Goal: Information Seeking & Learning: Learn about a topic

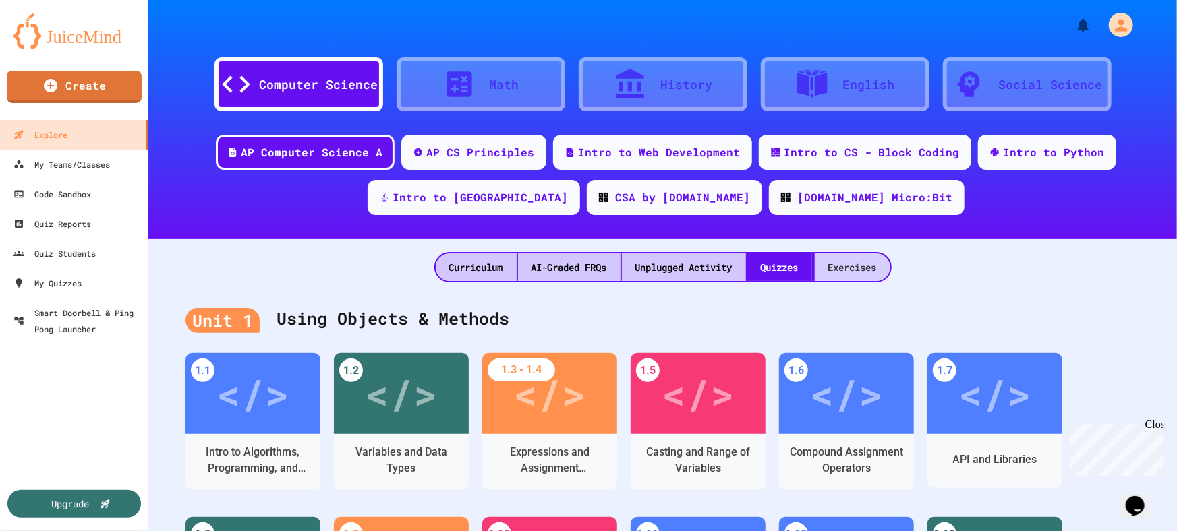
click at [856, 276] on div "Exercises" at bounding box center [852, 268] width 76 height 28
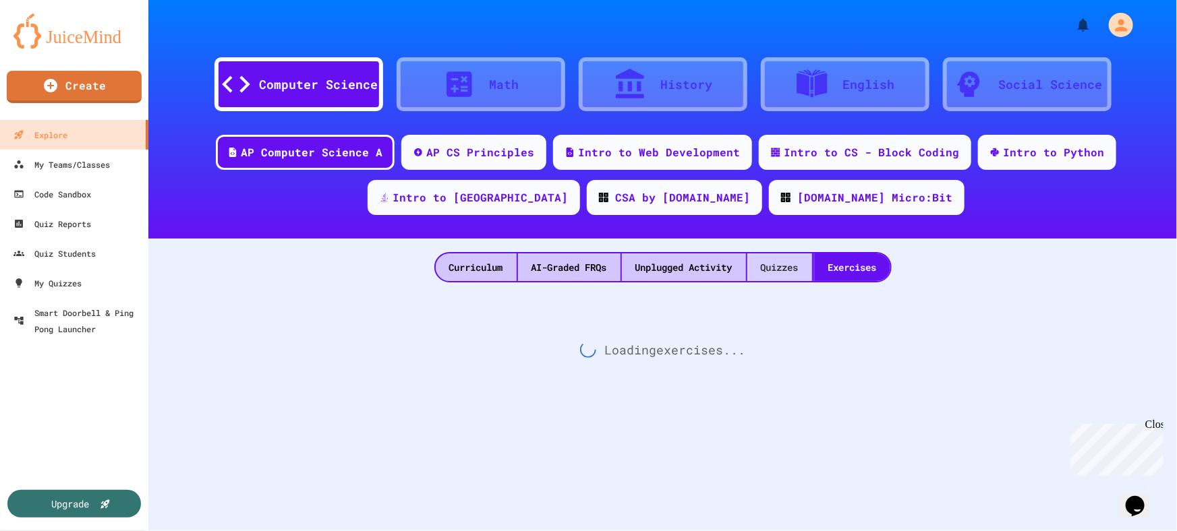
click at [777, 270] on div "Quizzes" at bounding box center [779, 268] width 65 height 28
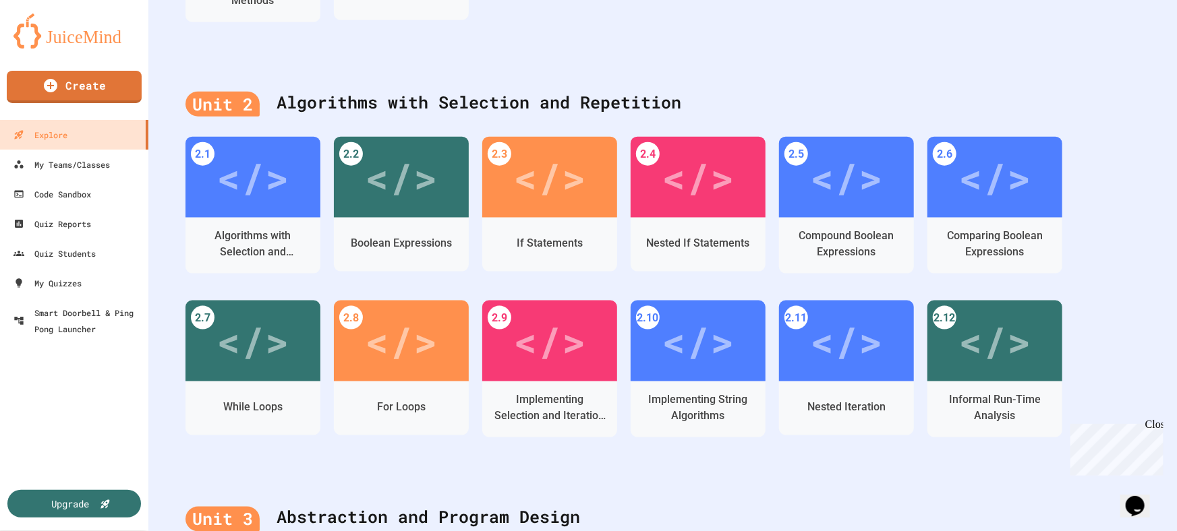
scroll to position [796, 0]
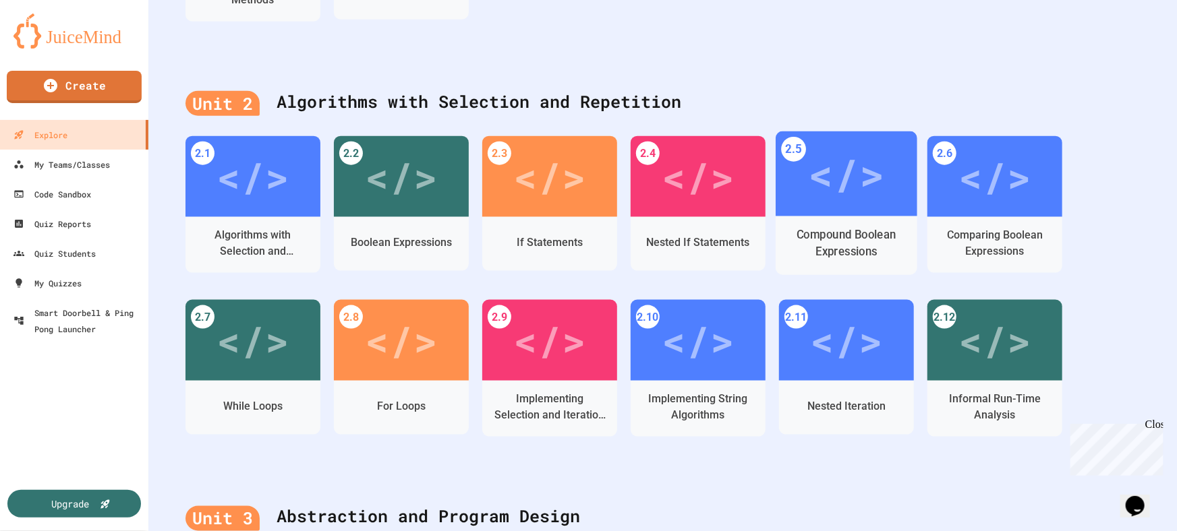
click at [854, 241] on div "Compound Boolean Expressions" at bounding box center [846, 244] width 121 height 34
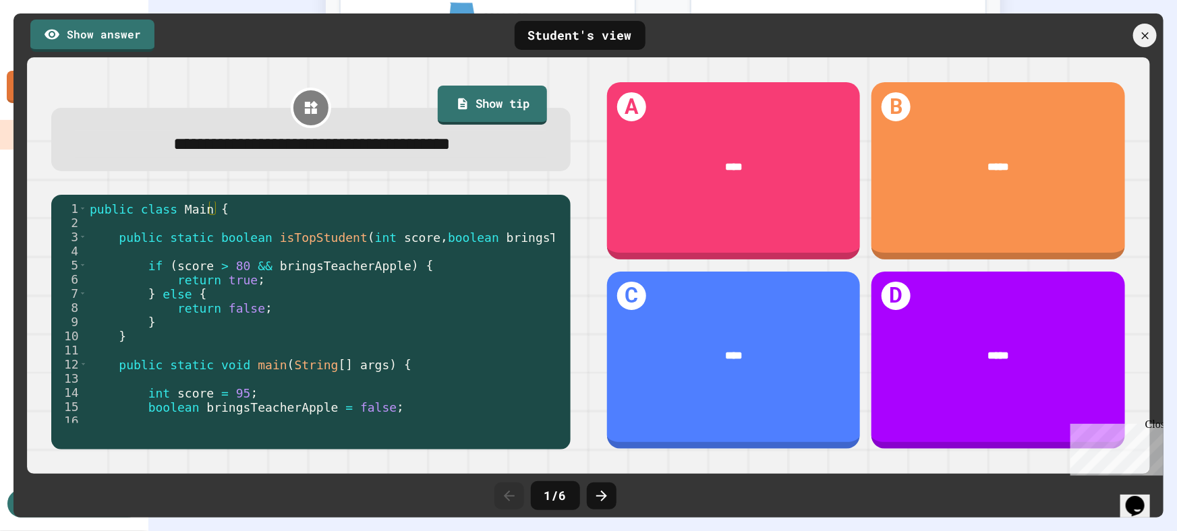
click at [1137, 36] on div at bounding box center [1145, 36] width 24 height 24
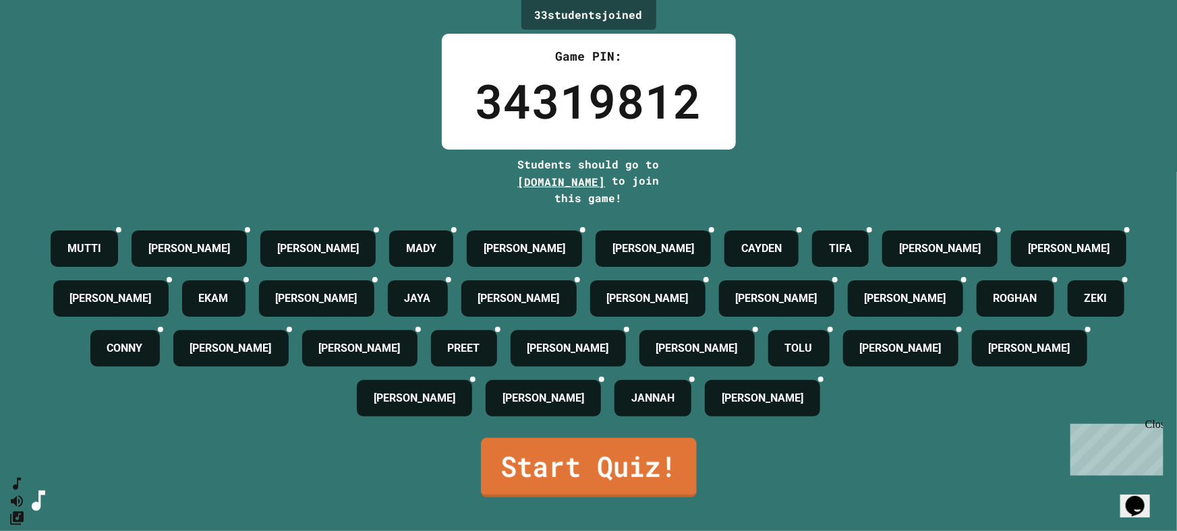
click at [623, 479] on link "Start Quiz!" at bounding box center [589, 467] width 216 height 59
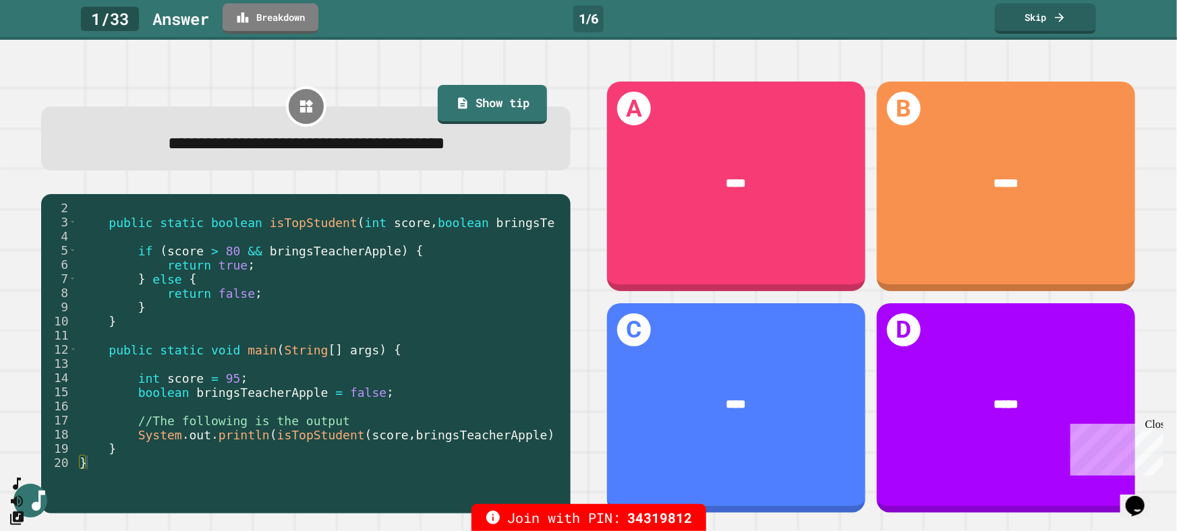
scroll to position [13, 0]
drag, startPoint x: 102, startPoint y: 352, endPoint x: 389, endPoint y: 353, distance: 287.2
click at [389, 353] on div "public static boolean isTopStudent ( int score , boolean bringsTeacherApple ) {…" at bounding box center [343, 349] width 533 height 297
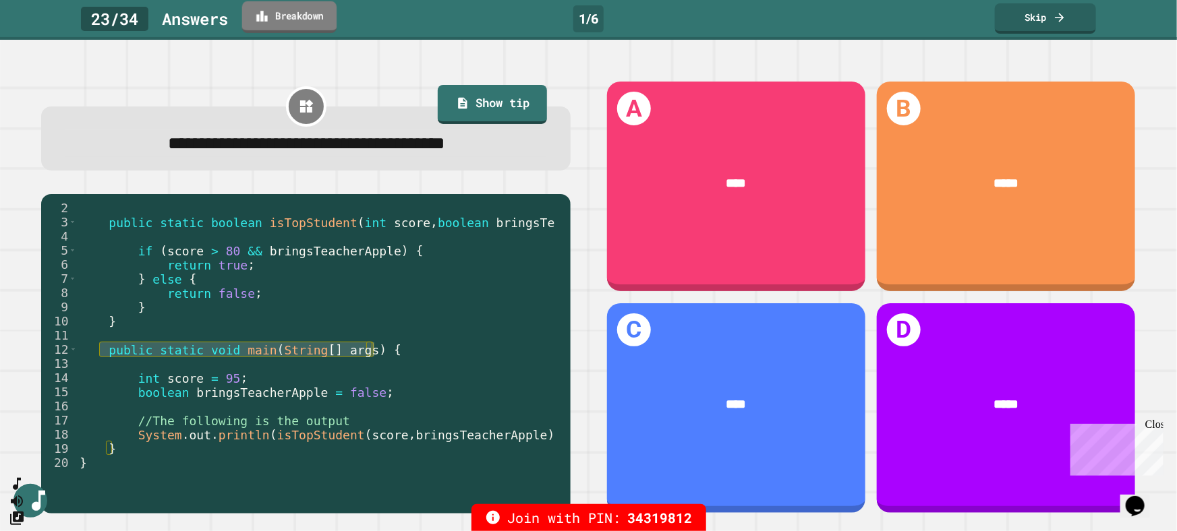
click at [291, 18] on link "Breakdown" at bounding box center [289, 17] width 94 height 32
click at [290, 24] on link "Breakdown" at bounding box center [289, 17] width 94 height 32
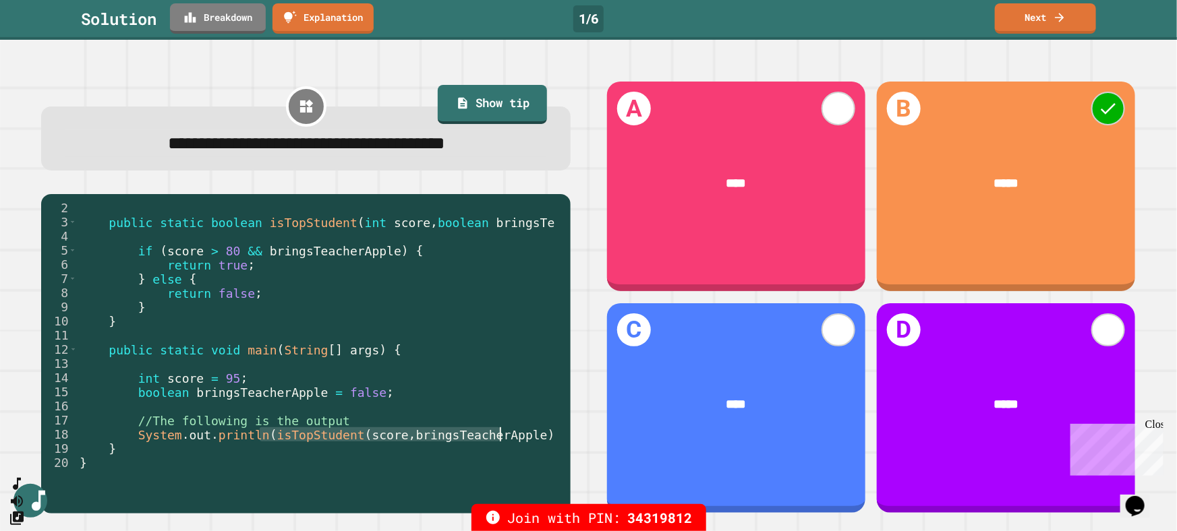
drag, startPoint x: 259, startPoint y: 439, endPoint x: 501, endPoint y: 438, distance: 242.0
click at [501, 438] on div "public static boolean isTopStudent ( int score , boolean bringsTeacherApple ) {…" at bounding box center [343, 349] width 533 height 297
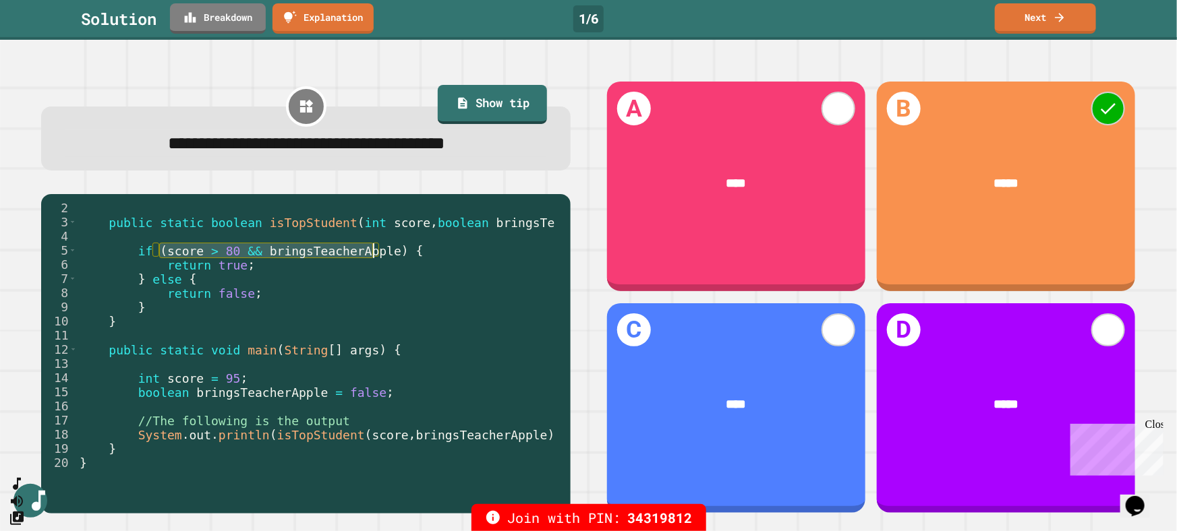
drag, startPoint x: 158, startPoint y: 253, endPoint x: 376, endPoint y: 252, distance: 217.8
click at [376, 252] on div "public static boolean isTopStudent ( int score , boolean bringsTeacherApple ) {…" at bounding box center [343, 349] width 533 height 297
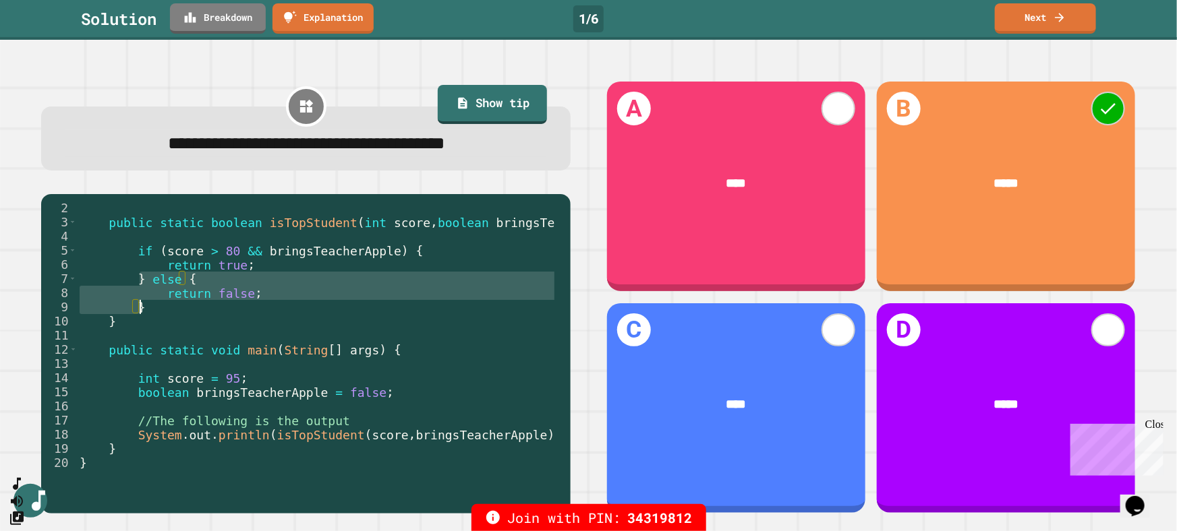
drag, startPoint x: 142, startPoint y: 284, endPoint x: 264, endPoint y: 305, distance: 124.5
click at [264, 305] on div "public static boolean isTopStudent ( int score , boolean bringsTeacherApple ) {…" at bounding box center [343, 349] width 533 height 297
click at [1041, 20] on link "Next" at bounding box center [1045, 17] width 100 height 32
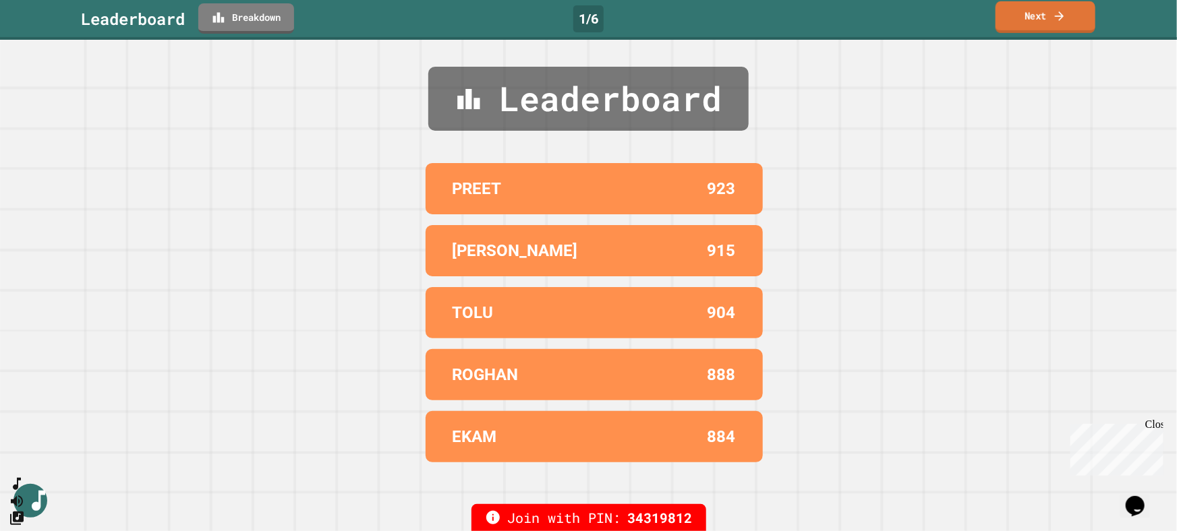
click at [1054, 21] on icon at bounding box center [1058, 16] width 13 height 14
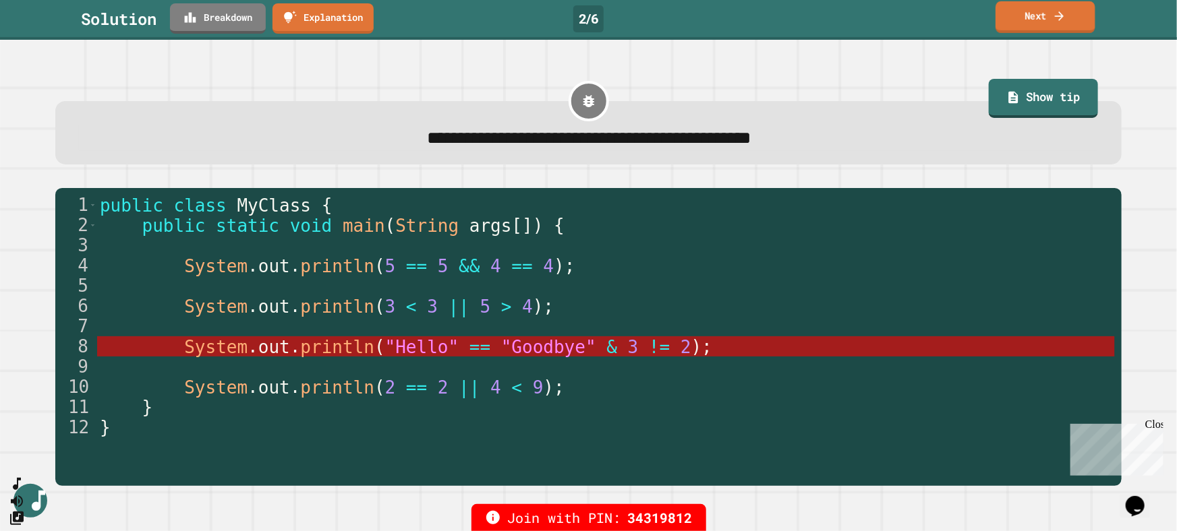
click at [1057, 18] on icon at bounding box center [1058, 16] width 13 height 14
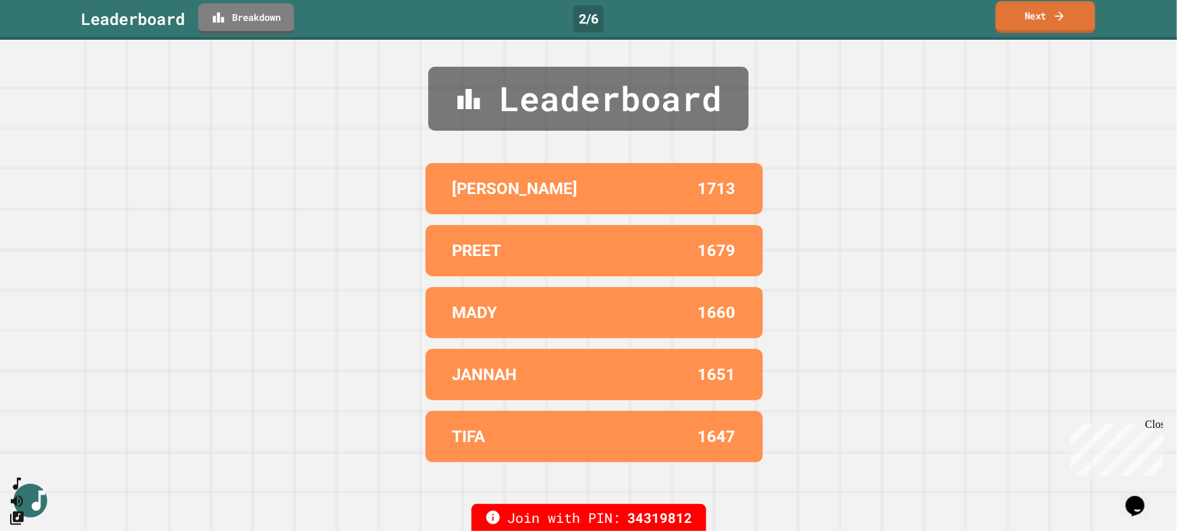
click at [1059, 19] on icon at bounding box center [1058, 16] width 13 height 14
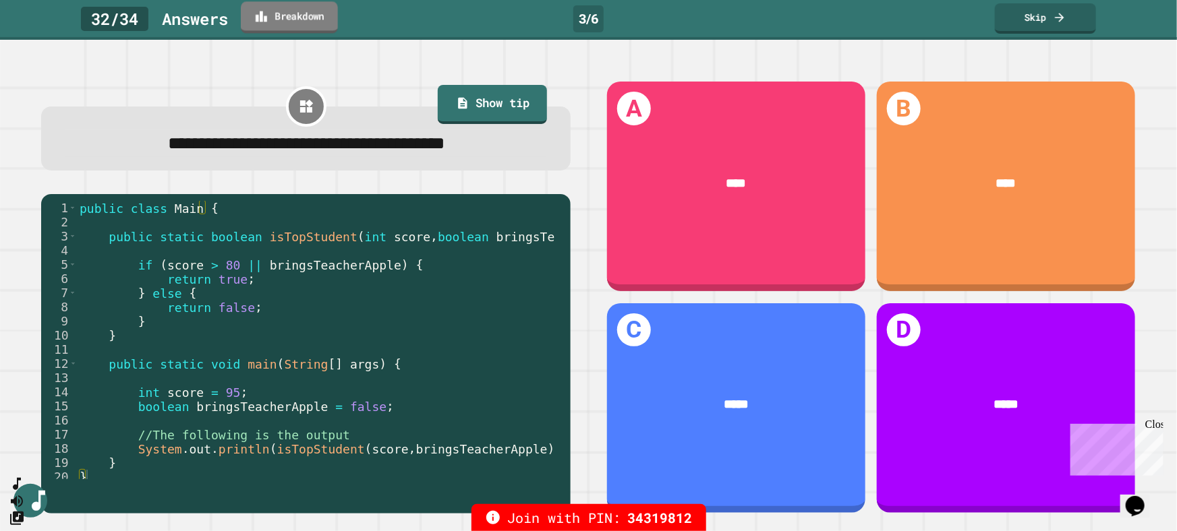
click at [300, 16] on link "Breakdown" at bounding box center [289, 17] width 97 height 32
click at [330, 13] on link "Breakdown" at bounding box center [289, 17] width 96 height 31
click at [1040, 23] on link "Skip" at bounding box center [1045, 17] width 100 height 32
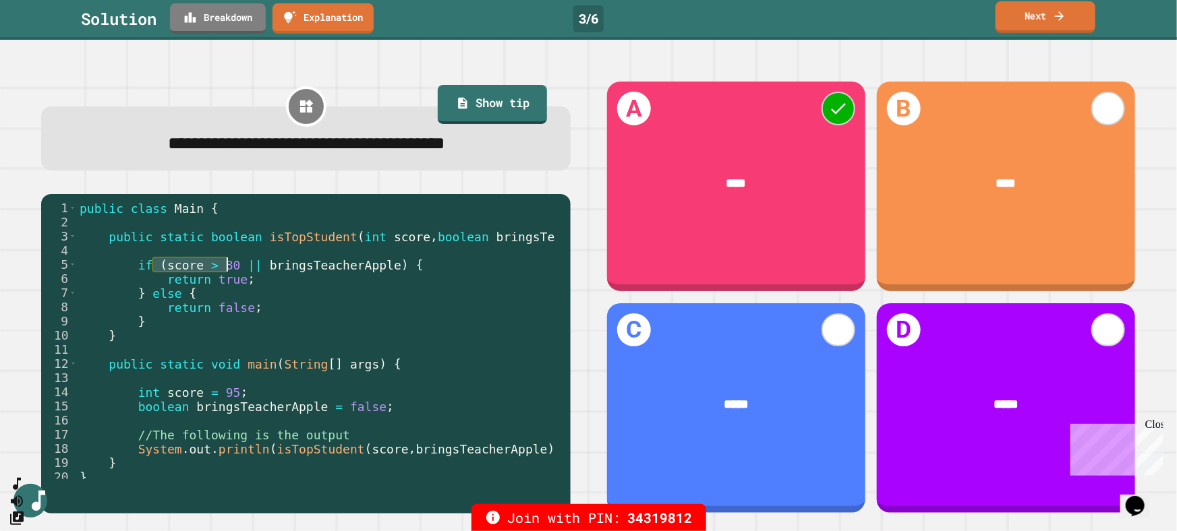
drag, startPoint x: 155, startPoint y: 267, endPoint x: 229, endPoint y: 266, distance: 74.2
click at [229, 266] on div "public class Main { public static boolean isTopStudent ( int score , boolean br…" at bounding box center [343, 349] width 533 height 297
drag, startPoint x: 253, startPoint y: 266, endPoint x: 376, endPoint y: 268, distance: 122.7
click at [376, 268] on div "public class Main { public static boolean isTopStudent ( int score , boolean br…" at bounding box center [343, 349] width 533 height 297
drag, startPoint x: 232, startPoint y: 264, endPoint x: 244, endPoint y: 267, distance: 12.4
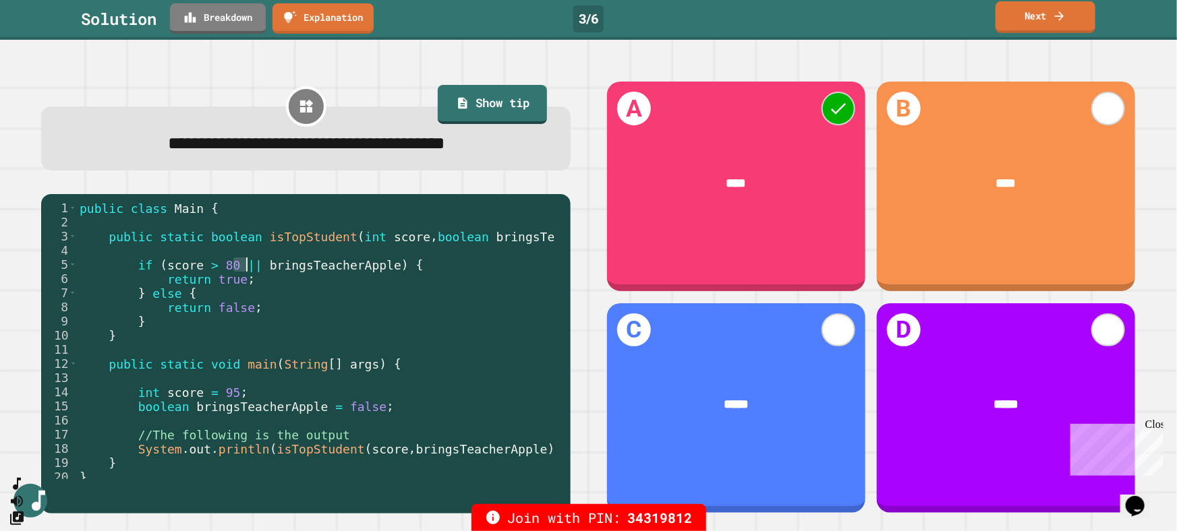
click at [244, 267] on div "public class Main { public static boolean isTopStudent ( int score , boolean br…" at bounding box center [343, 349] width 533 height 297
click at [1056, 19] on icon at bounding box center [1058, 16] width 13 height 14
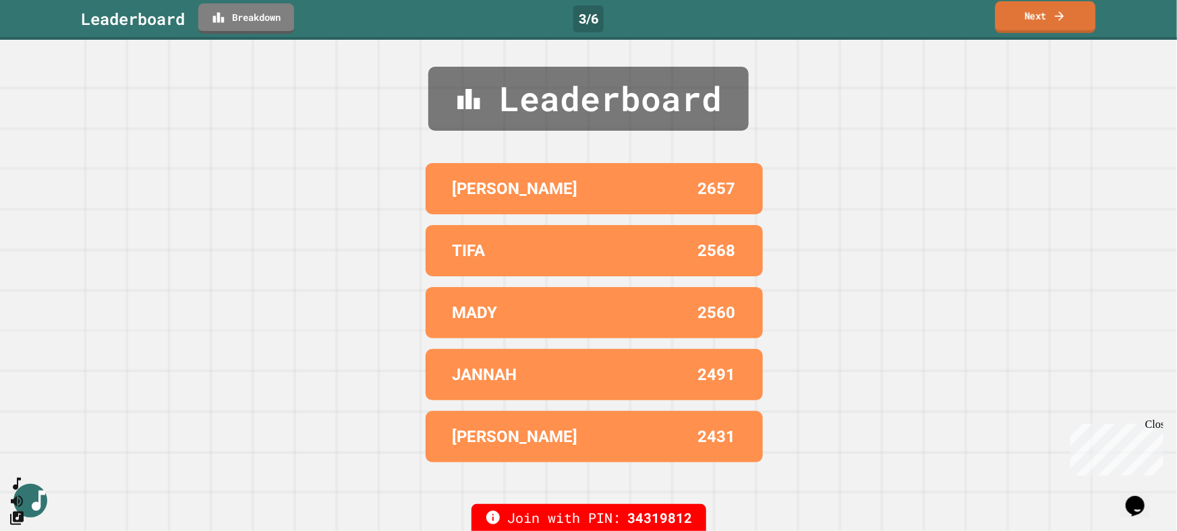
click at [1069, 19] on link "Next" at bounding box center [1045, 17] width 100 height 32
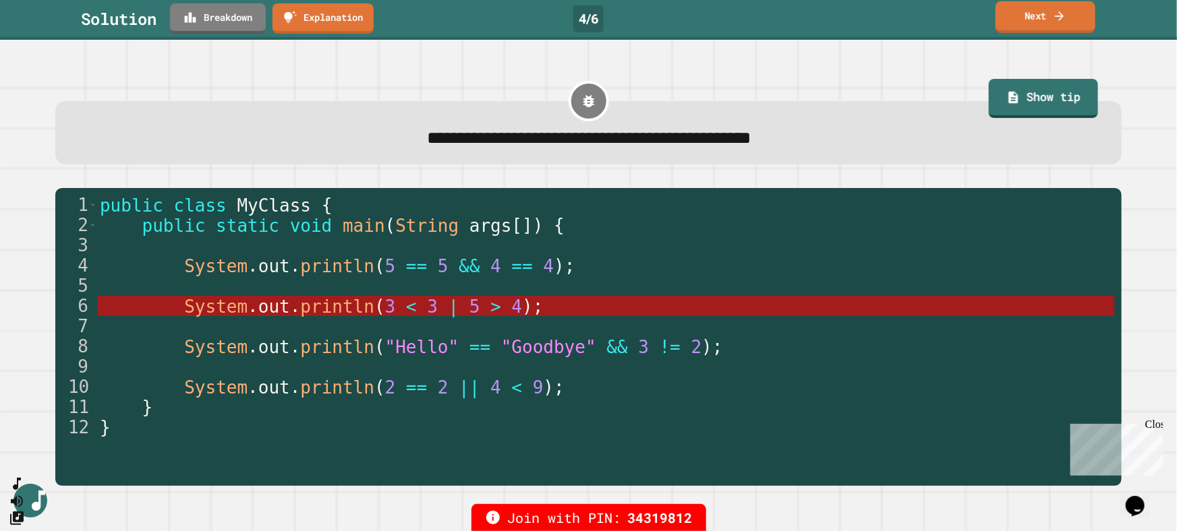
click at [1046, 7] on link "Next" at bounding box center [1045, 17] width 100 height 32
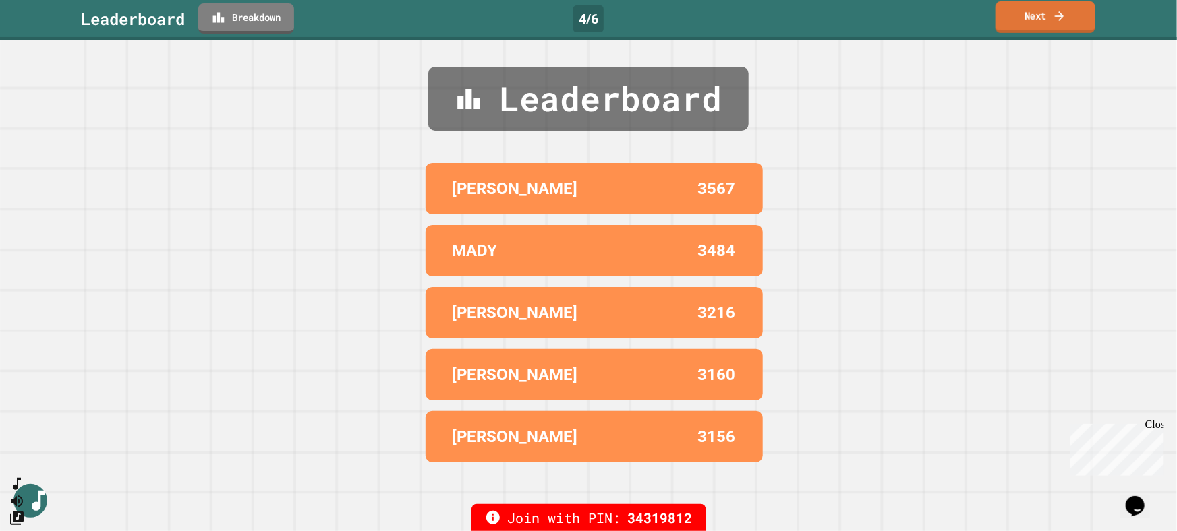
click at [1026, 16] on link "Next" at bounding box center [1045, 17] width 100 height 32
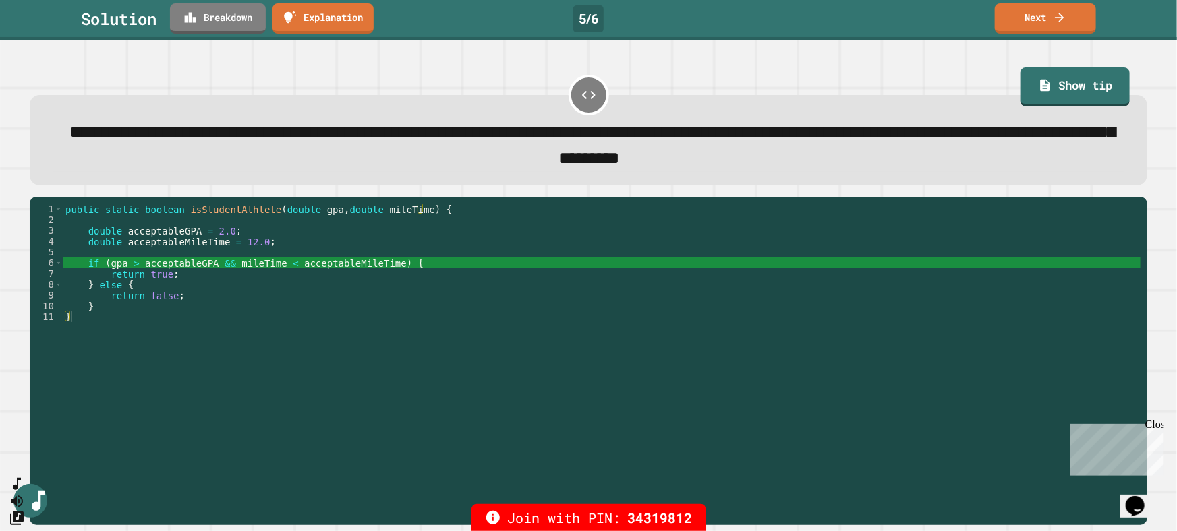
click at [378, 381] on div "public static boolean isStudentAthlete ( double gpa , double mileTime ) { doubl…" at bounding box center [602, 355] width 1078 height 302
click at [224, 299] on div "public static boolean isStudentAthlete ( double gpa , double mileTime ) { doubl…" at bounding box center [602, 355] width 1078 height 302
drag, startPoint x: 210, startPoint y: 266, endPoint x: 221, endPoint y: 265, distance: 10.9
click at [221, 265] on div "public static boolean isStudentAthlete ( double gpa , double mileTime ) { doubl…" at bounding box center [602, 355] width 1078 height 302
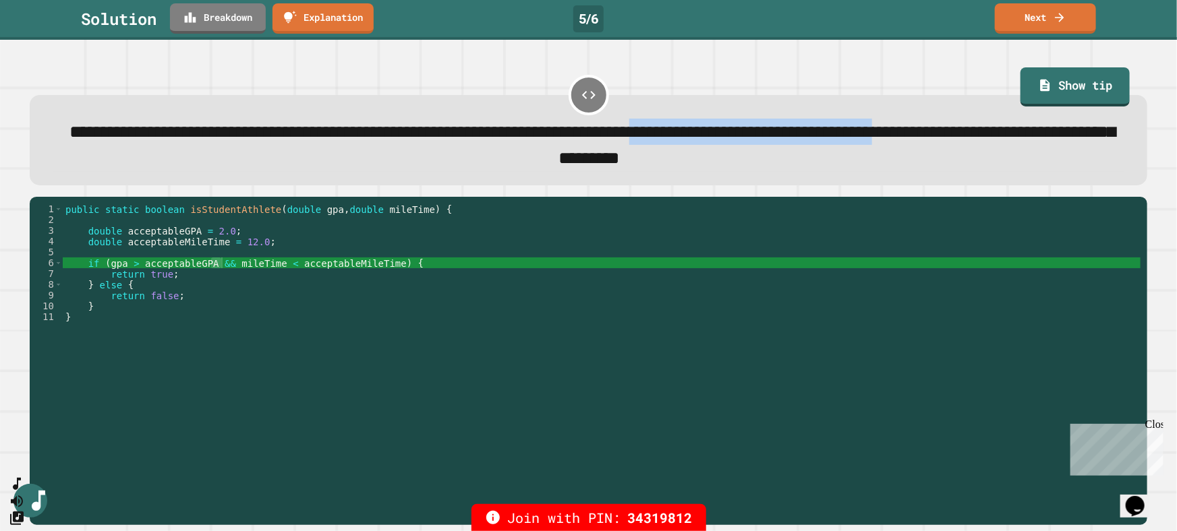
drag, startPoint x: 946, startPoint y: 133, endPoint x: 448, endPoint y: 162, distance: 498.4
click at [448, 162] on span "**********" at bounding box center [591, 144] width 1045 height 43
click at [463, 165] on span "**********" at bounding box center [591, 144] width 1045 height 43
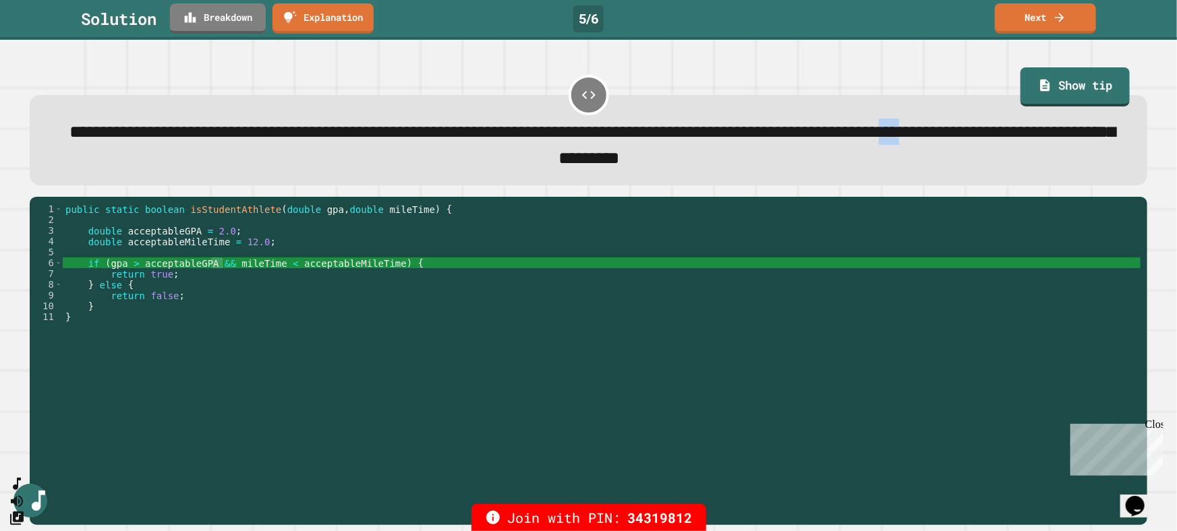
drag, startPoint x: 463, startPoint y: 165, endPoint x: 480, endPoint y: 166, distance: 17.6
click at [480, 166] on span "**********" at bounding box center [591, 144] width 1045 height 43
click at [1065, 16] on icon at bounding box center [1058, 16] width 13 height 14
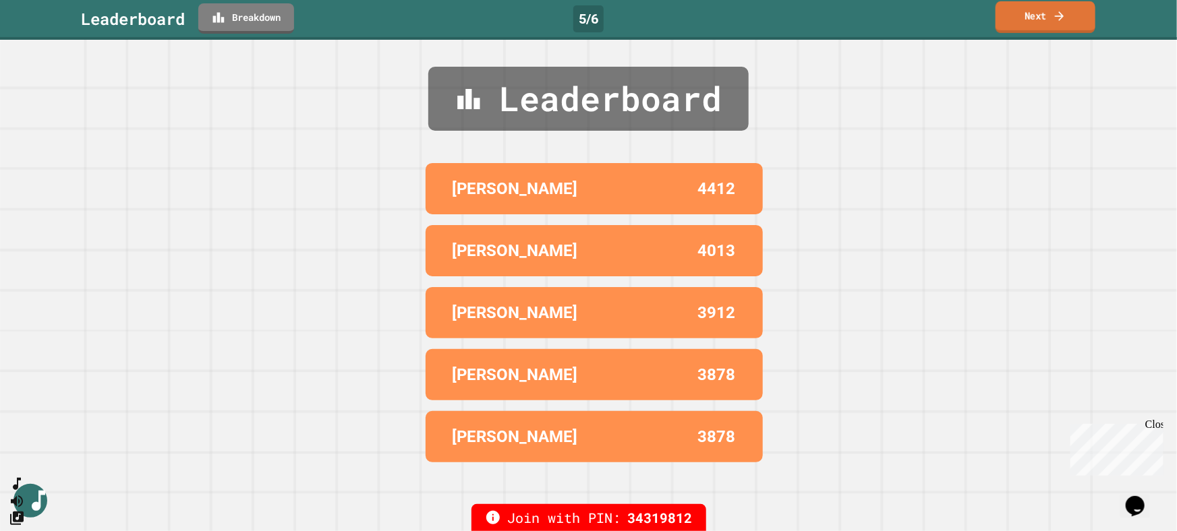
click at [1065, 16] on icon at bounding box center [1058, 16] width 13 height 14
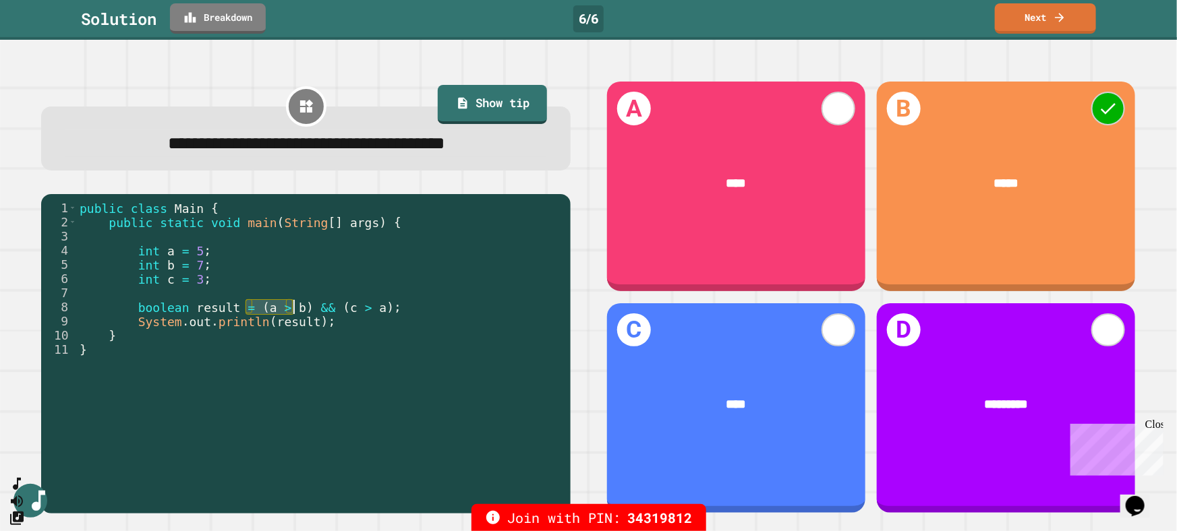
drag, startPoint x: 247, startPoint y: 309, endPoint x: 295, endPoint y: 309, distance: 47.9
click at [295, 309] on div "public class Main { public static void main ( String [ ] args ) { int a = 5 ; i…" at bounding box center [320, 349] width 487 height 297
click at [304, 393] on div "public class Main { public static void main ( String [ ] args ) { int a = 5 ; i…" at bounding box center [320, 349] width 487 height 297
drag, startPoint x: 245, startPoint y: 308, endPoint x: 290, endPoint y: 304, distance: 44.7
click at [290, 304] on div "public class Main { public static void main ( String [ ] args ) { int a = 5 ; i…" at bounding box center [320, 349] width 487 height 297
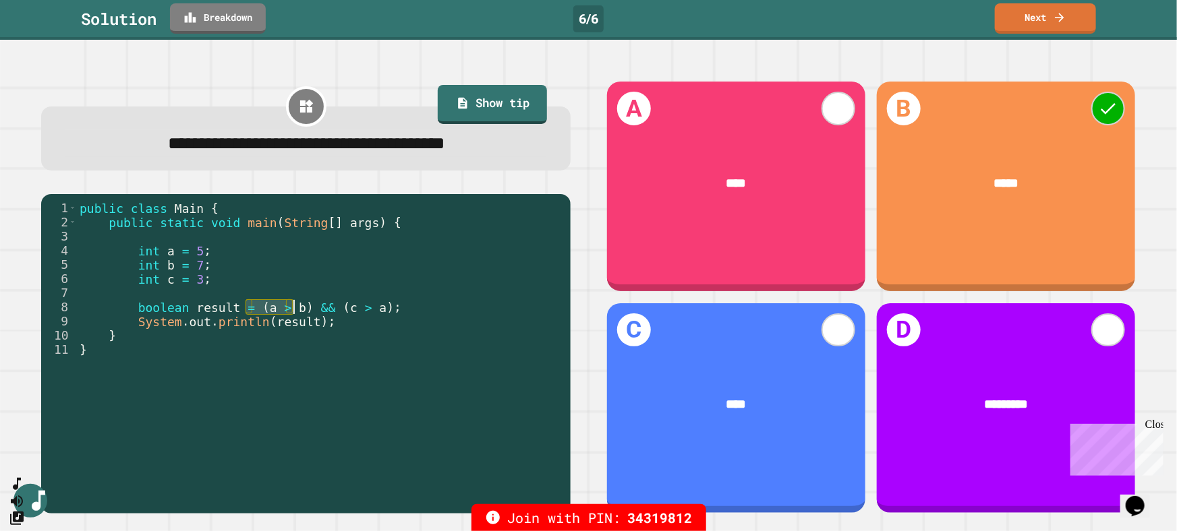
click at [295, 372] on div "public class Main { public static void main ( String [ ] args ) { int a = 5 ; i…" at bounding box center [320, 349] width 487 height 297
drag, startPoint x: 247, startPoint y: 308, endPoint x: 296, endPoint y: 309, distance: 49.2
click at [296, 309] on div "public class Main { public static void main ( String [ ] args ) { int a = 5 ; i…" at bounding box center [320, 349] width 487 height 297
click at [370, 432] on div "public class Main { public static void main ( String [ ] args ) { int a = 5 ; i…" at bounding box center [320, 349] width 487 height 297
click at [1053, 20] on icon at bounding box center [1058, 15] width 12 height 14
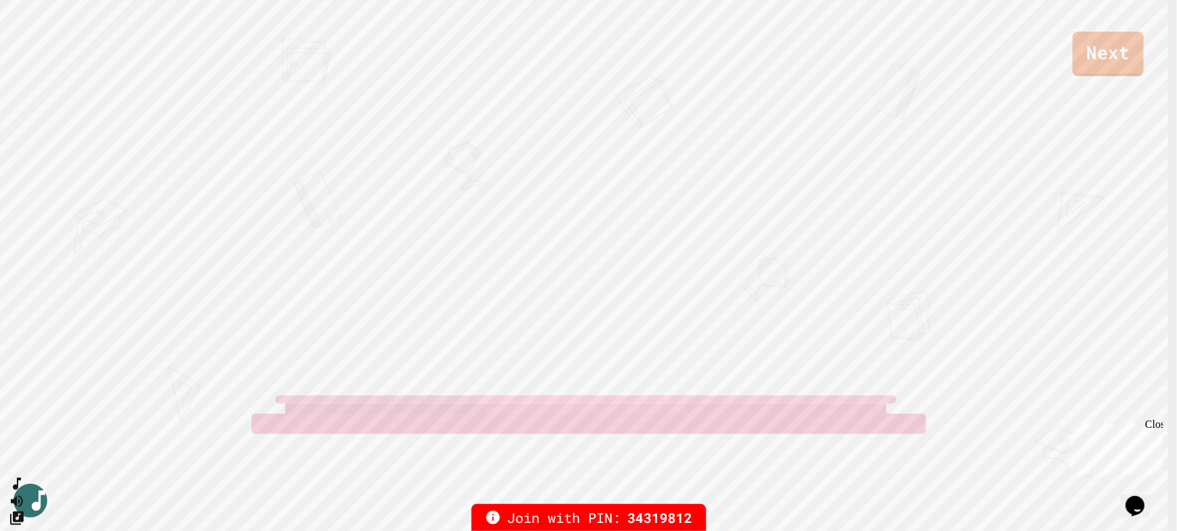
click at [1119, 67] on link "Next" at bounding box center [1107, 54] width 71 height 44
